Goal: Navigation & Orientation: Find specific page/section

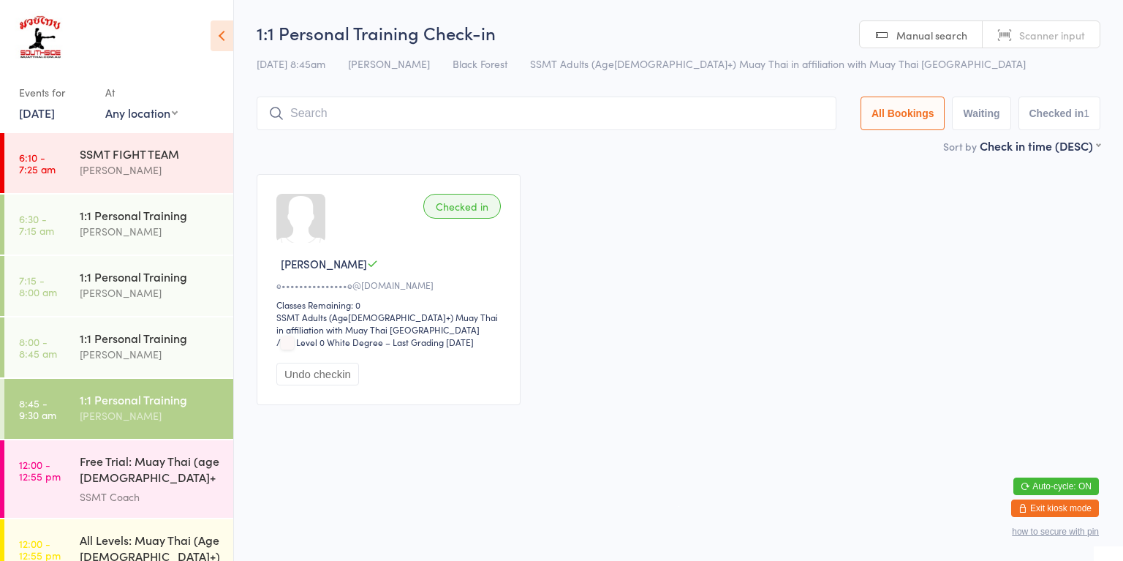
click at [98, 221] on div "1:1 Personal Training" at bounding box center [150, 215] width 141 height 16
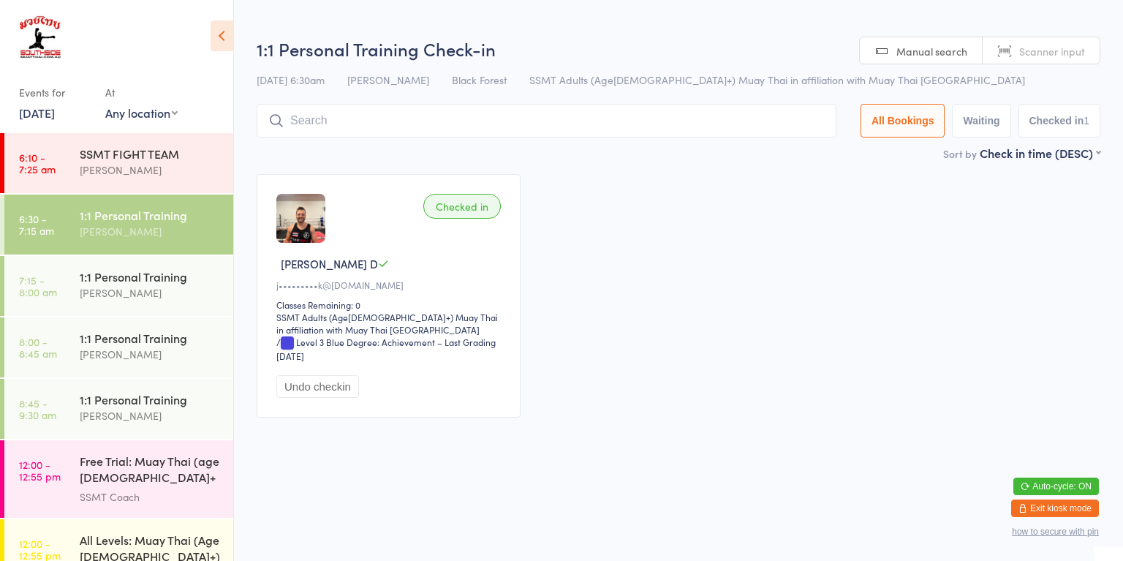
click at [112, 284] on div "[PERSON_NAME]" at bounding box center [150, 292] width 141 height 17
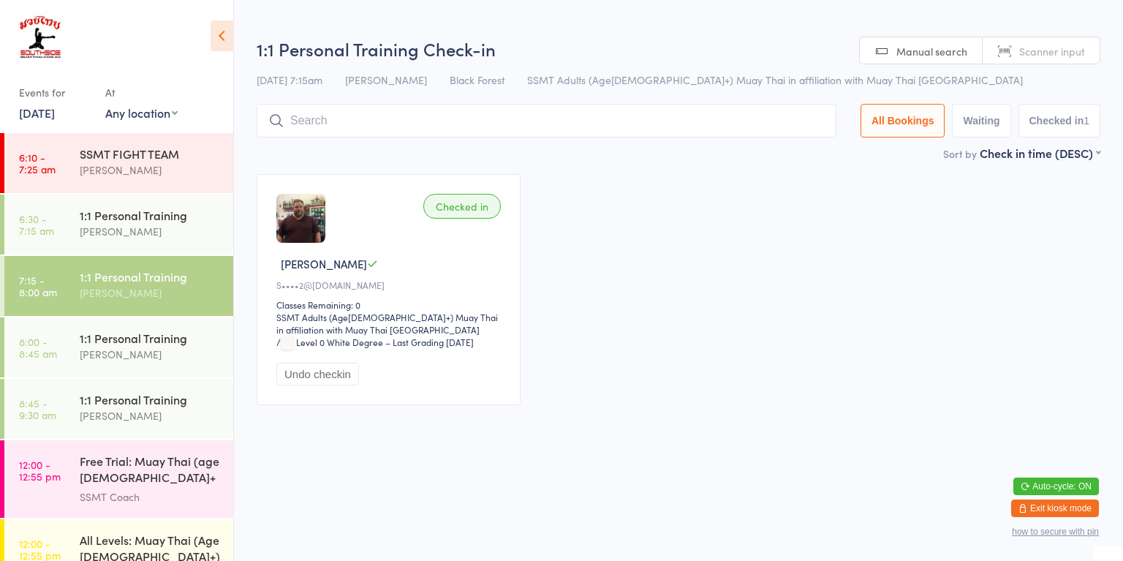
click at [88, 346] on div "[PERSON_NAME]" at bounding box center [150, 354] width 141 height 17
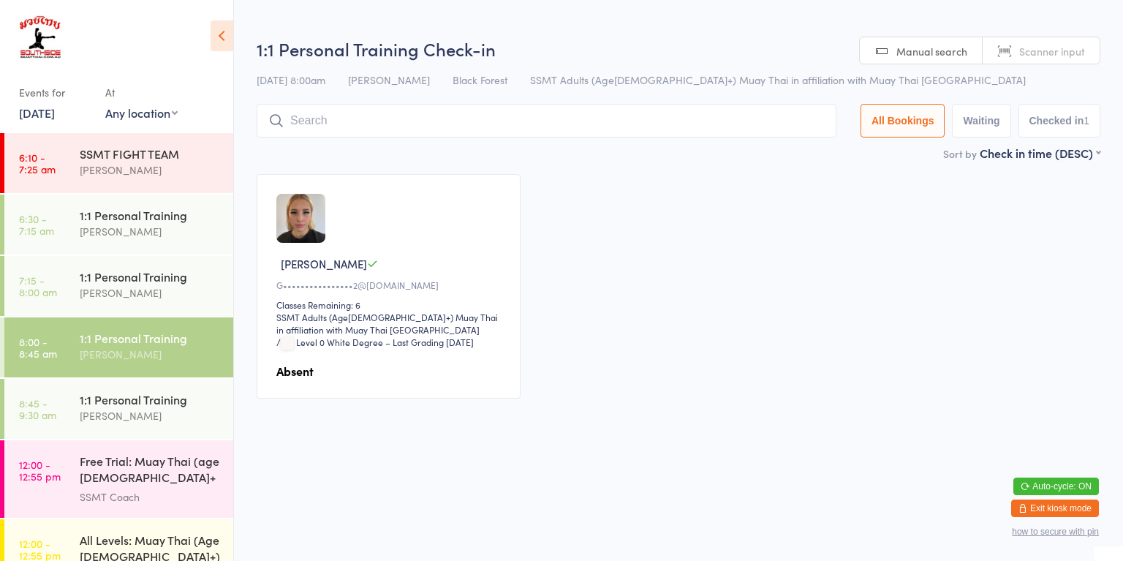
click at [87, 414] on div "[PERSON_NAME]" at bounding box center [150, 415] width 141 height 17
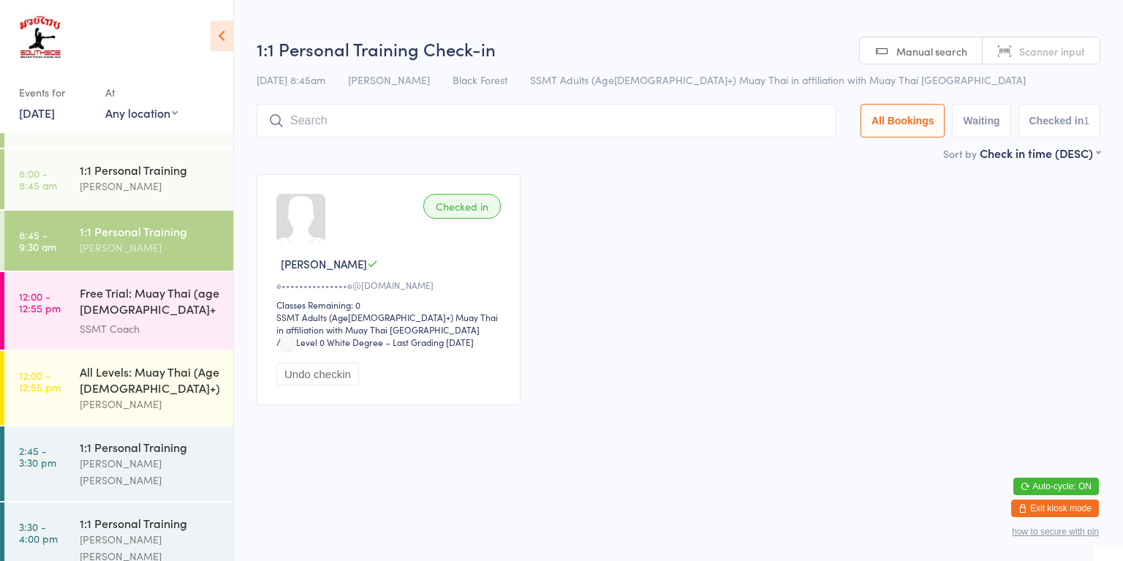
scroll to position [187, 0]
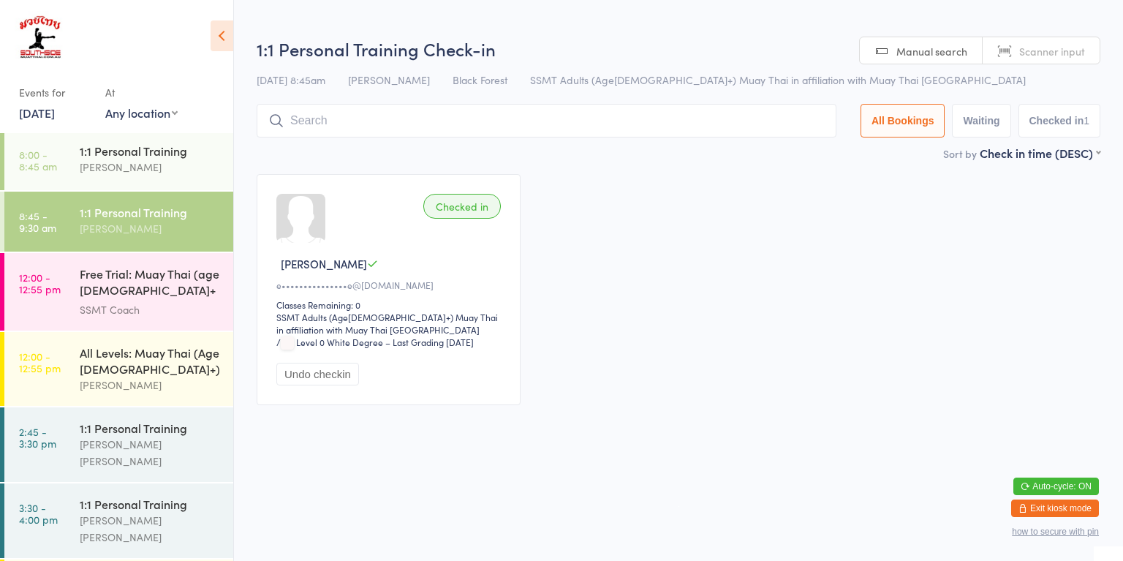
click at [111, 364] on div "All Levels: Muay Thai (Age [DEMOGRAPHIC_DATA]+)" at bounding box center [150, 360] width 141 height 32
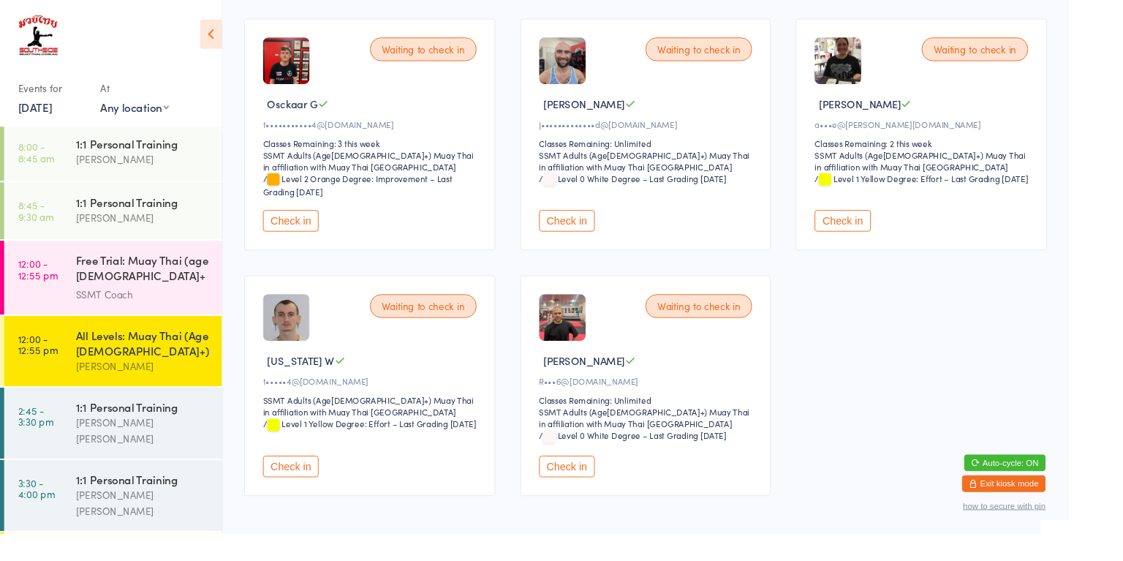
scroll to position [452, 0]
